Goal: Find specific page/section: Find specific page/section

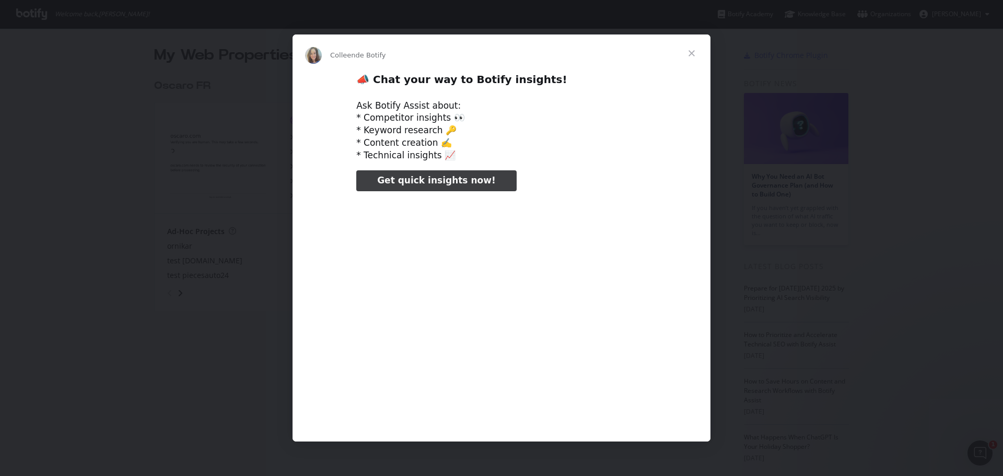
type input "104939"
click at [690, 51] on span "Fermer" at bounding box center [692, 53] width 38 height 38
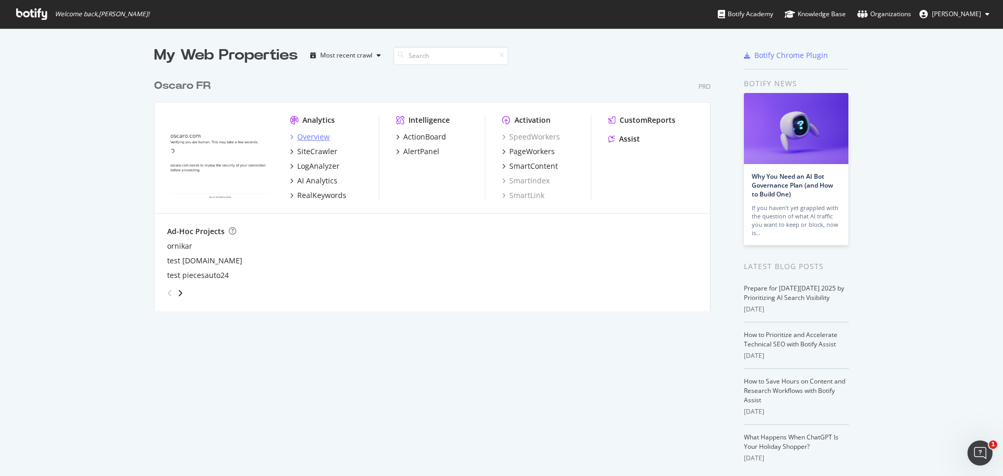
click at [297, 132] on div "Overview" at bounding box center [313, 137] width 32 height 10
